Goal: Task Accomplishment & Management: Manage account settings

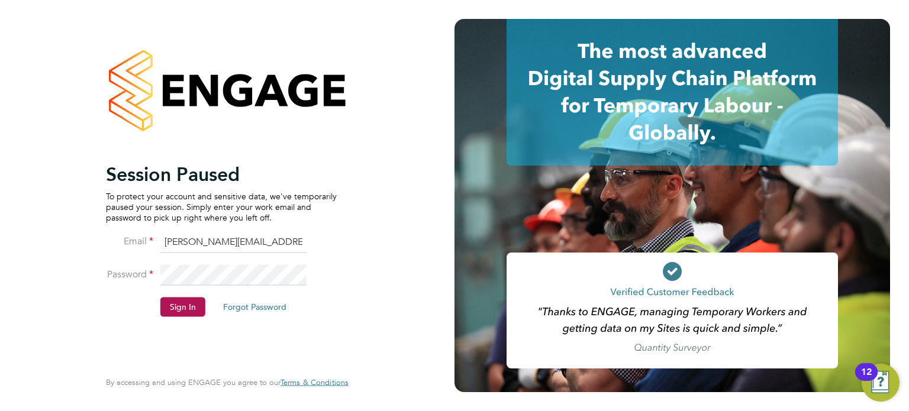
click at [180, 331] on div "Session Paused To protect your account and sensitive data, we've temporarily pa…" at bounding box center [221, 264] width 231 height 205
click at [186, 312] on button "Sign In" at bounding box center [182, 307] width 45 height 19
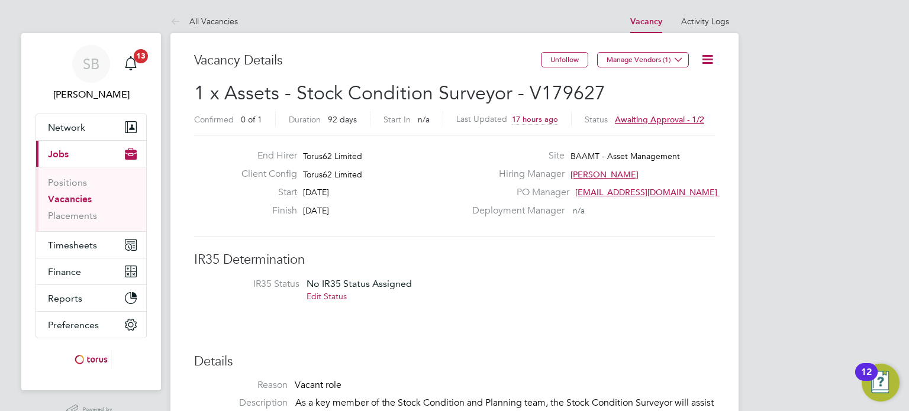
click at [709, 56] on icon at bounding box center [707, 59] width 15 height 15
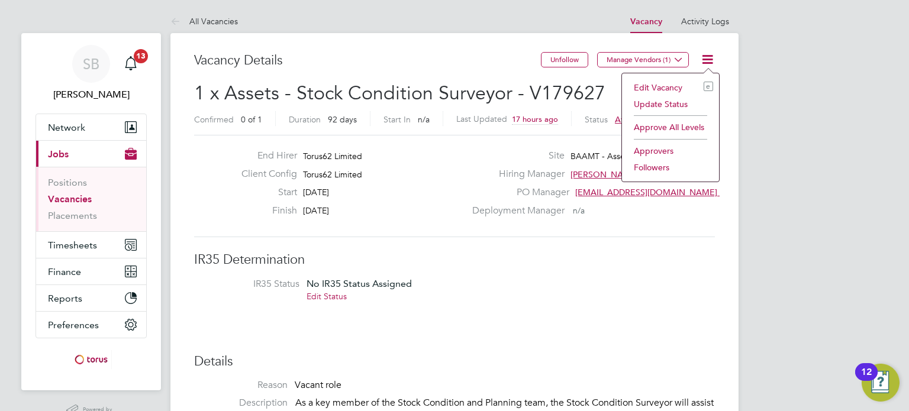
click at [668, 85] on li "Edit Vacancy e" at bounding box center [670, 87] width 85 height 17
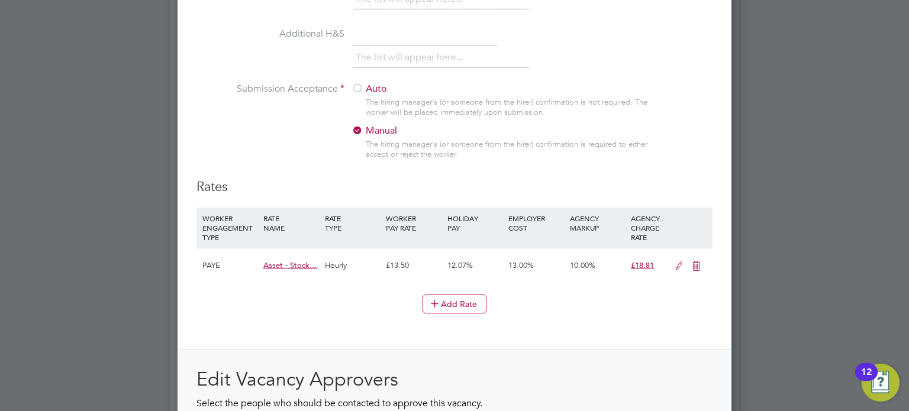
scroll to position [1144, 0]
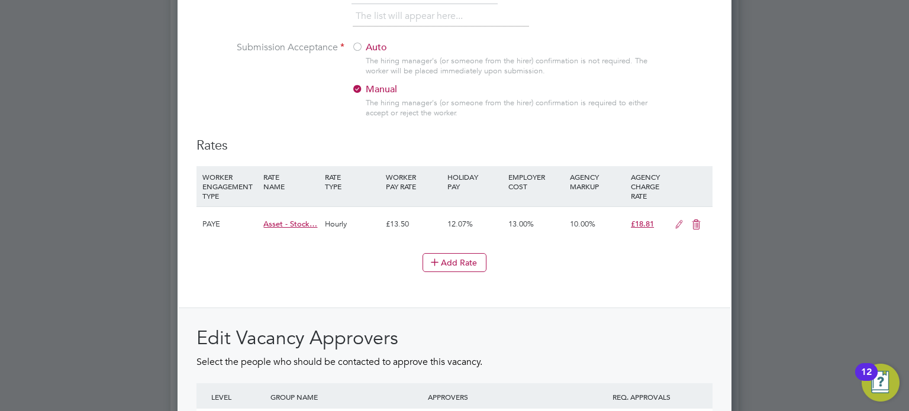
click at [673, 222] on icon at bounding box center [679, 224] width 15 height 9
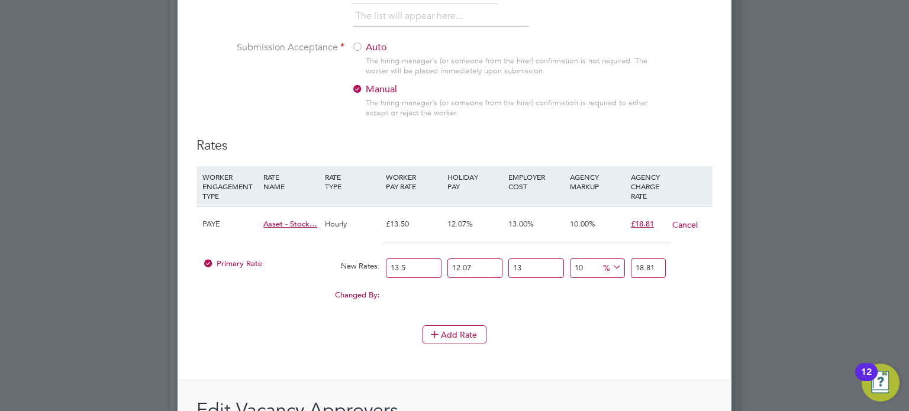
drag, startPoint x: 416, startPoint y: 262, endPoint x: 360, endPoint y: 263, distance: 55.6
click at [360, 263] on div "Primary Rate New Rates: 13.5 12.07 n/a 13 n/a 10 0 % 18.81" at bounding box center [454, 268] width 516 height 31
type input "1"
type input "1.3930301"
type input "15"
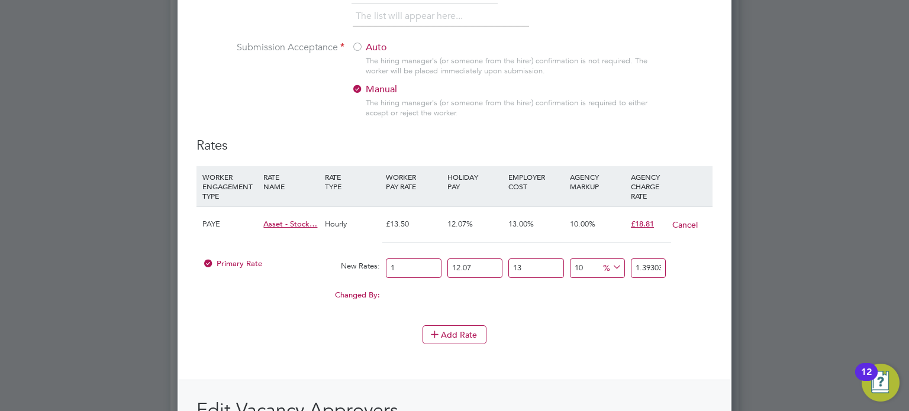
type input "20.8954515"
type input "15.3"
type input "21.31336053"
type input "15.3"
click at [356, 325] on div "Add Rate" at bounding box center [454, 334] width 516 height 19
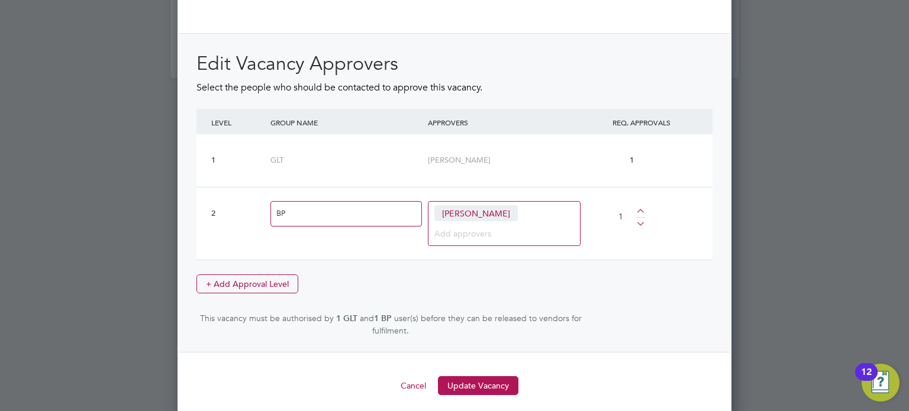
scroll to position [1493, 0]
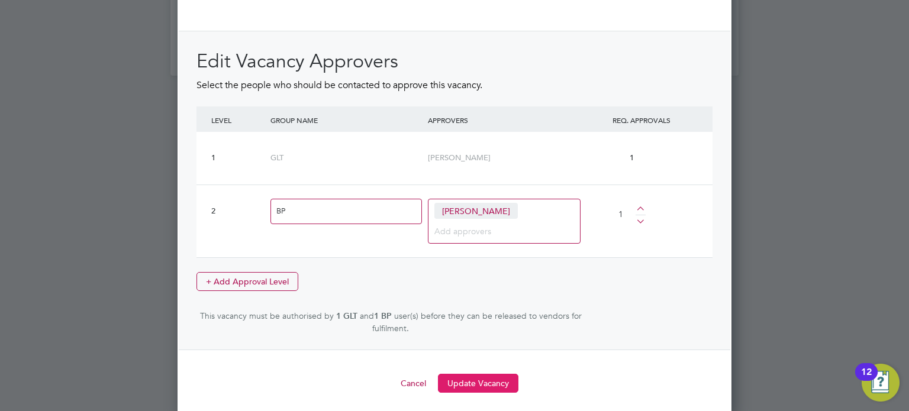
click at [492, 375] on button "Update Vacancy" at bounding box center [478, 383] width 80 height 19
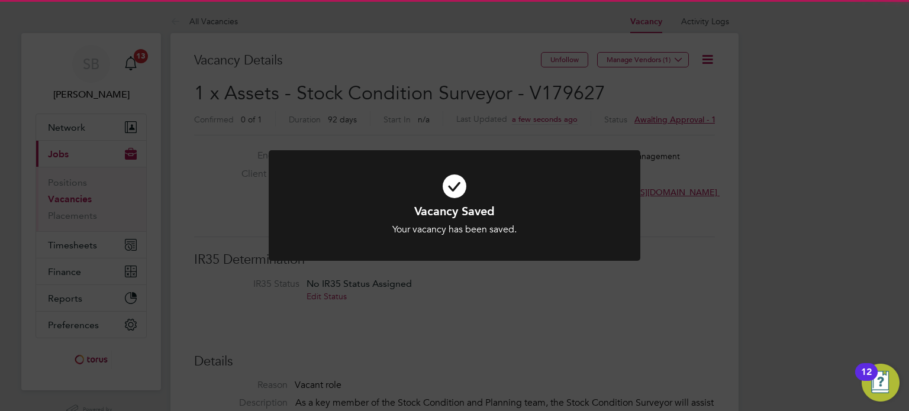
click at [781, 175] on div "Vacancy Saved Your vacancy has been saved. Cancel Okay" at bounding box center [454, 205] width 909 height 411
